Goal: Task Accomplishment & Management: Complete application form

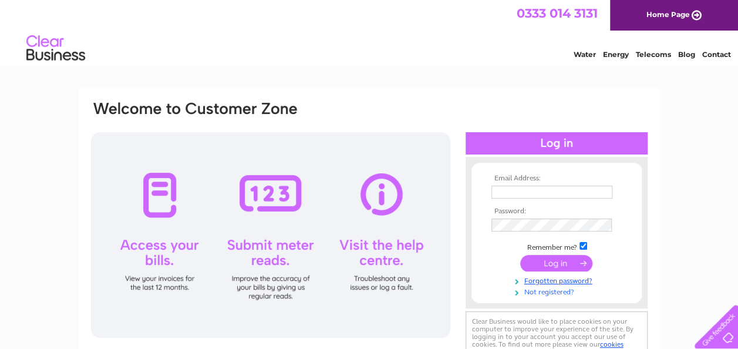
click at [543, 292] on link "Not registered?" at bounding box center [558, 290] width 133 height 11
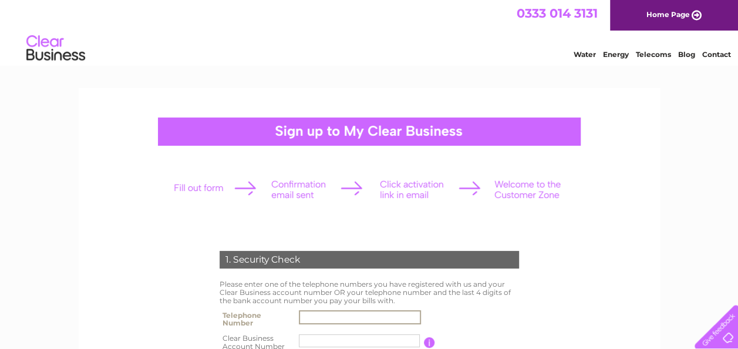
click at [314, 319] on input "text" at bounding box center [360, 317] width 122 height 14
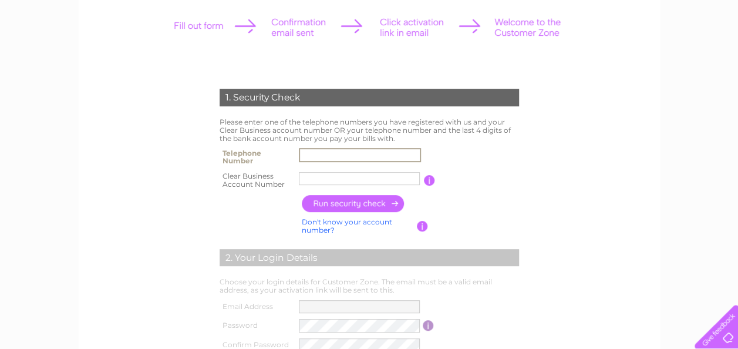
scroll to position [160, 0]
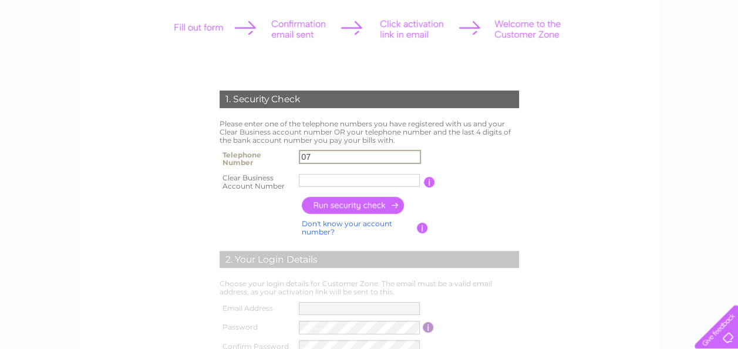
type input "0"
type input "07747713220"
click at [631, 191] on form "1. Security Check Please enter one of the telephone numbers you have registered…" at bounding box center [369, 287] width 559 height 440
click at [313, 184] on input "text" at bounding box center [360, 180] width 122 height 14
type input "1566"
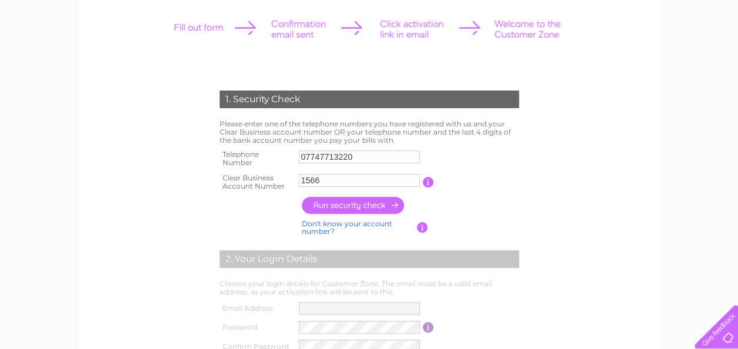
click at [352, 208] on input "button" at bounding box center [353, 205] width 103 height 17
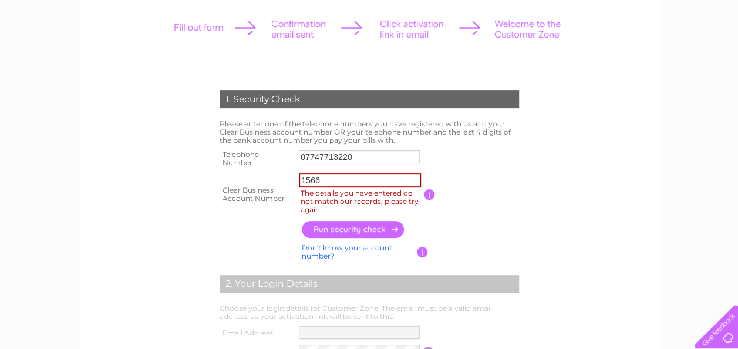
click at [358, 233] on input "button" at bounding box center [353, 229] width 103 height 17
